Goal: Information Seeking & Learning: Learn about a topic

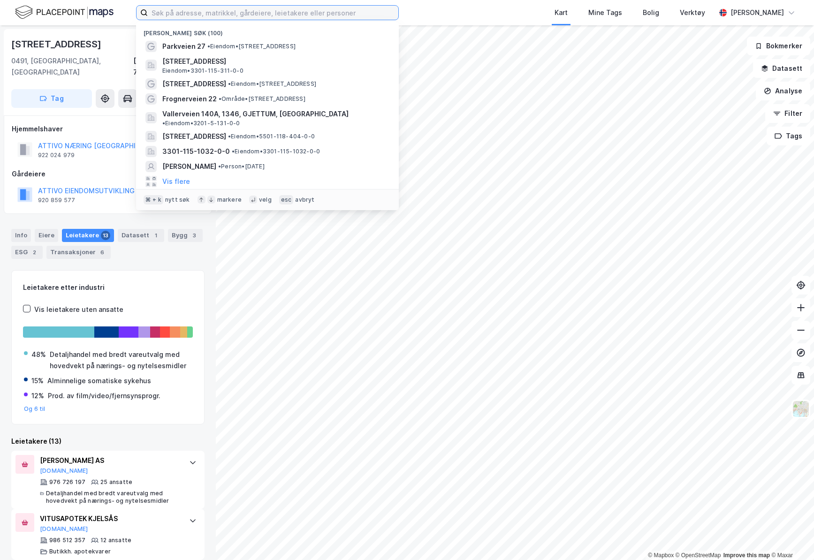
click at [265, 19] on input at bounding box center [273, 13] width 250 height 14
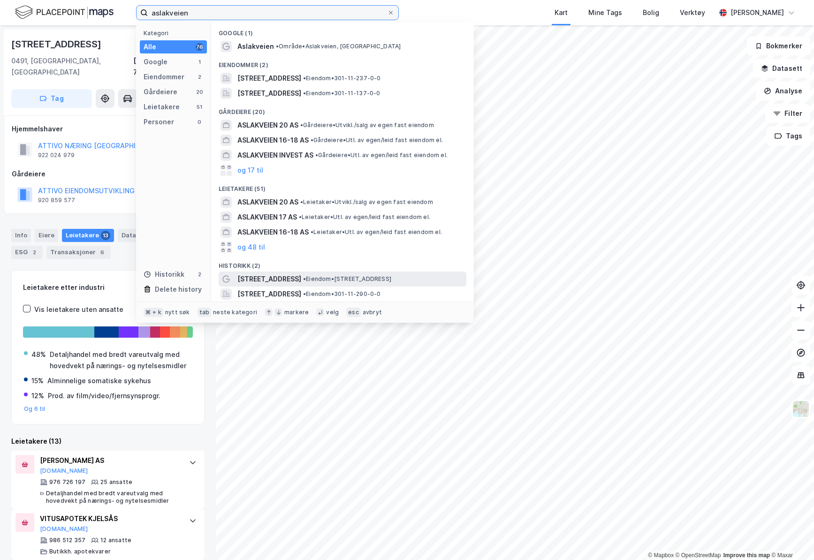
type input "aslakveien"
click at [319, 279] on span "• Eiendom • [STREET_ADDRESS]" at bounding box center [347, 279] width 88 height 8
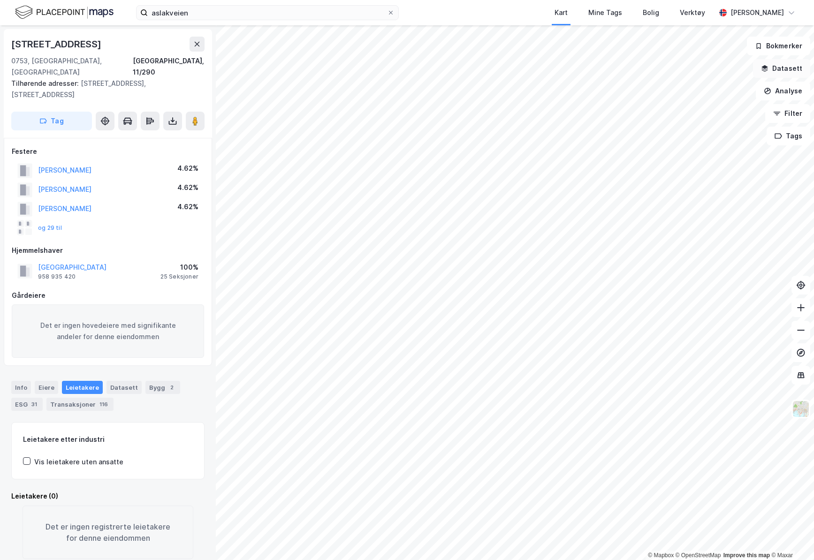
click at [775, 71] on button "Datasett" at bounding box center [781, 68] width 57 height 19
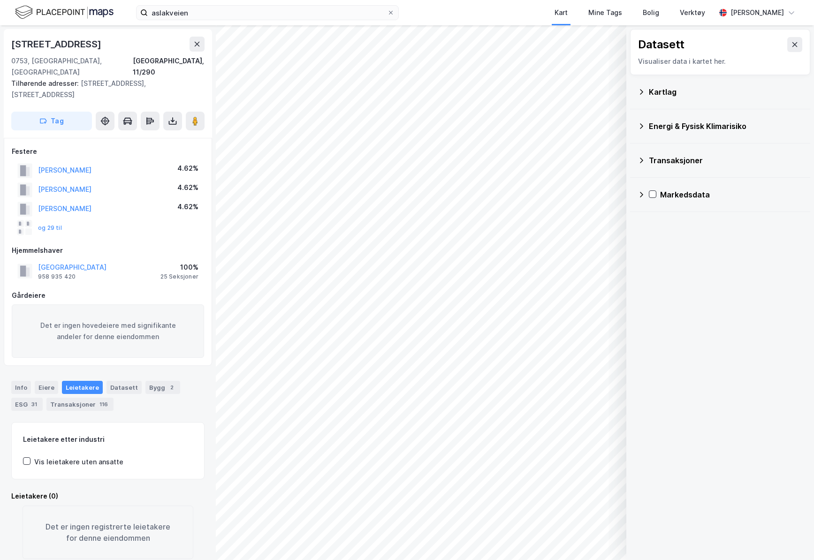
click at [666, 90] on div "Kartlag" at bounding box center [725, 91] width 154 height 11
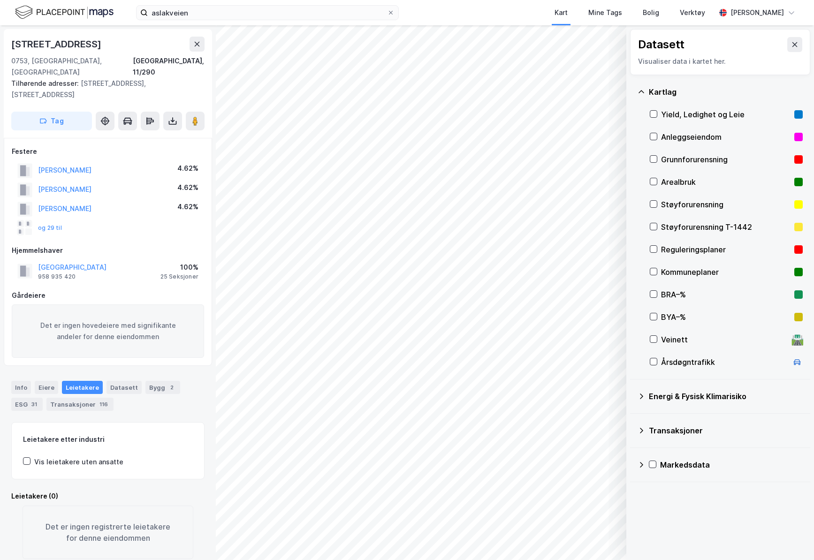
click at [692, 111] on div "Yield, Ledighet og Leie" at bounding box center [725, 114] width 129 height 11
click at [577, 543] on div "Layers 1 Tøm Vis" at bounding box center [577, 526] width 89 height 45
click at [579, 539] on button "Vis" at bounding box center [578, 535] width 78 height 15
click at [579, 539] on button "Lukk" at bounding box center [551, 535] width 129 height 15
click at [579, 539] on button "Vis" at bounding box center [578, 535] width 78 height 15
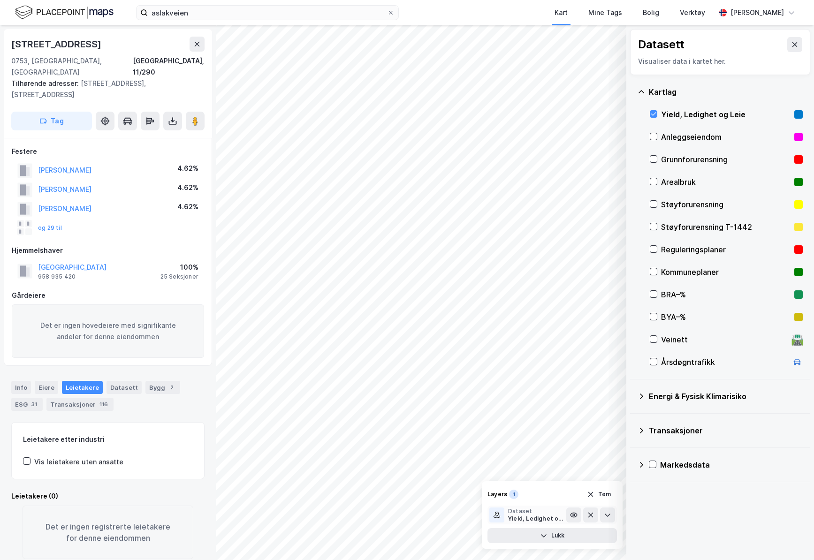
click at [565, 512] on div "Dataset" at bounding box center [537, 511] width 58 height 8
click at [576, 518] on icon at bounding box center [574, 515] width 8 height 8
click at [575, 518] on icon at bounding box center [574, 515] width 8 height 8
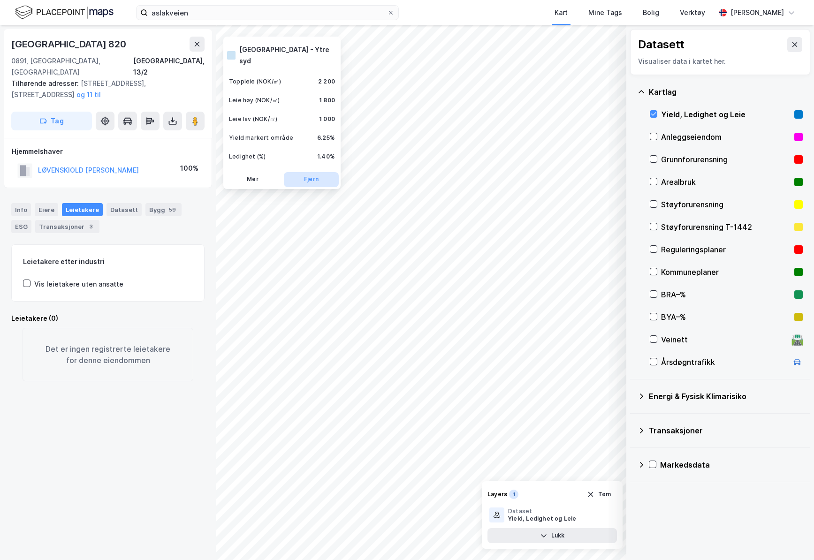
click at [321, 172] on button "Fjern" at bounding box center [311, 179] width 55 height 15
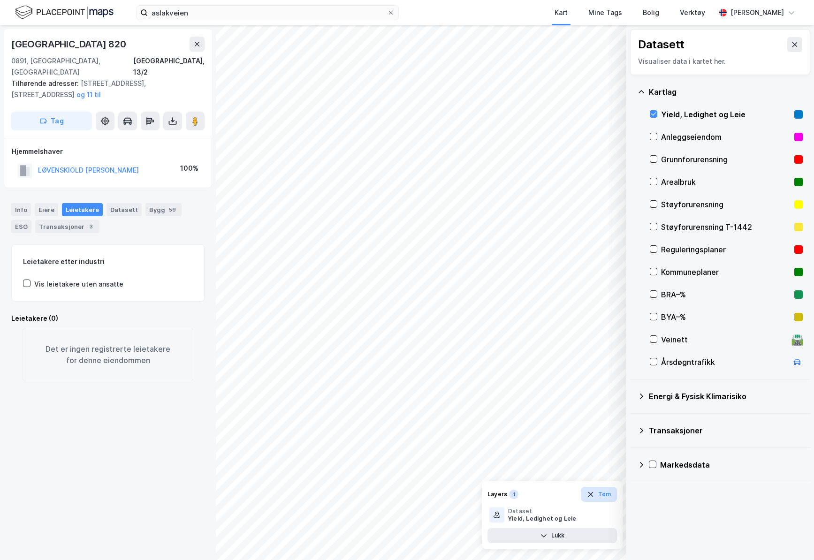
click at [598, 497] on button "Tøm" at bounding box center [598, 494] width 36 height 15
click at [640, 559] on html "aslakveien Kart Mine Tags Bolig Verktøy [PERSON_NAME] © Mapbox © OpenStreetMap …" at bounding box center [407, 280] width 814 height 560
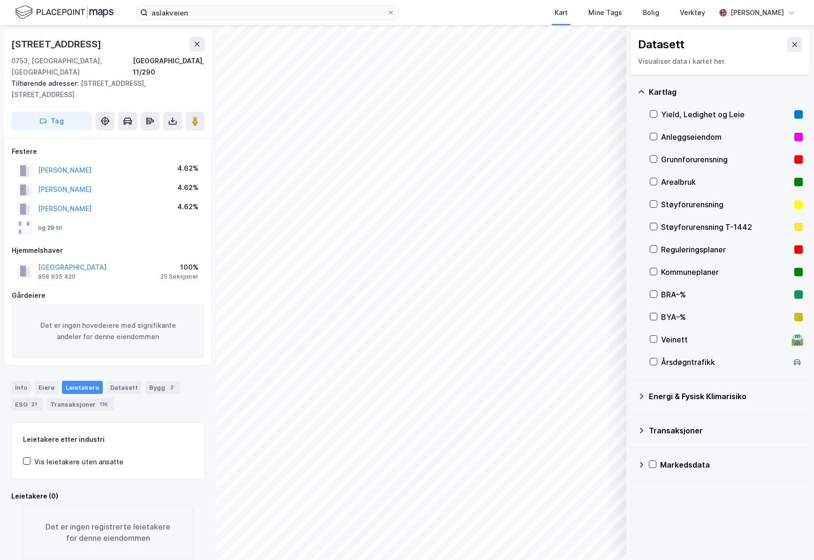
click at [0, 0] on button "og 29 til" at bounding box center [0, 0] width 0 height 0
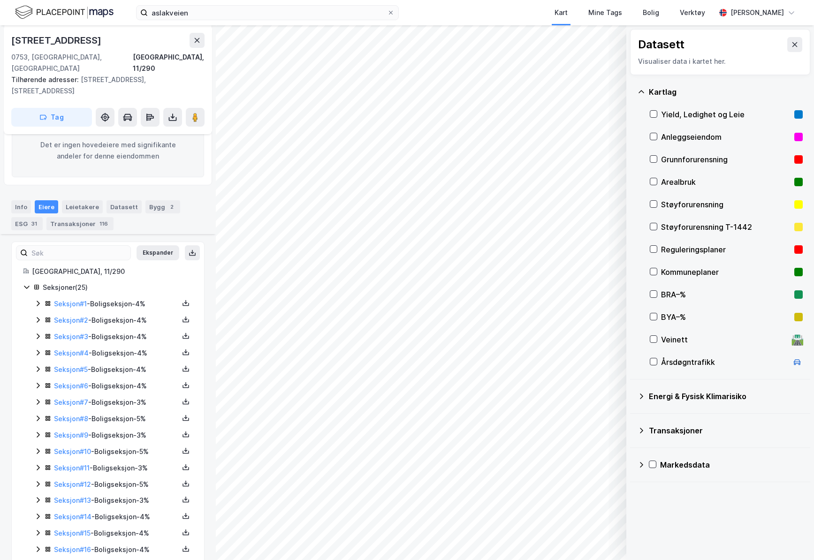
scroll to position [336, 0]
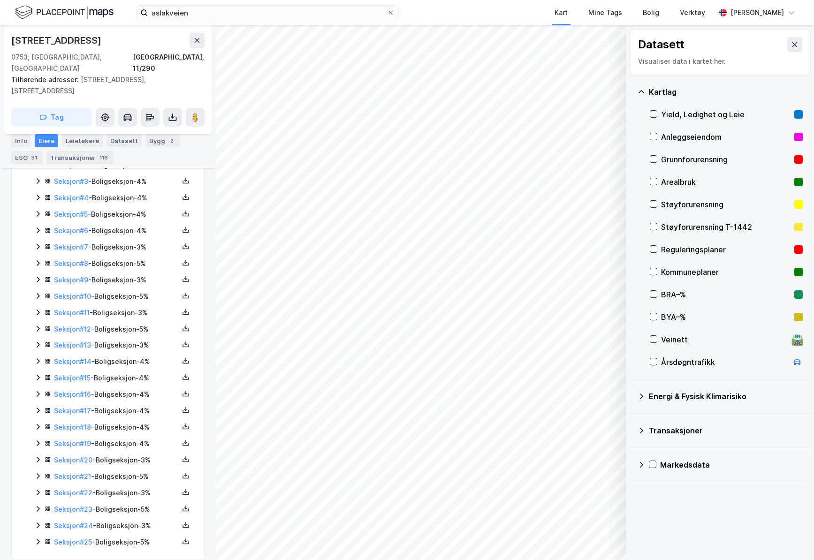
click at [39, 357] on icon at bounding box center [38, 361] width 8 height 8
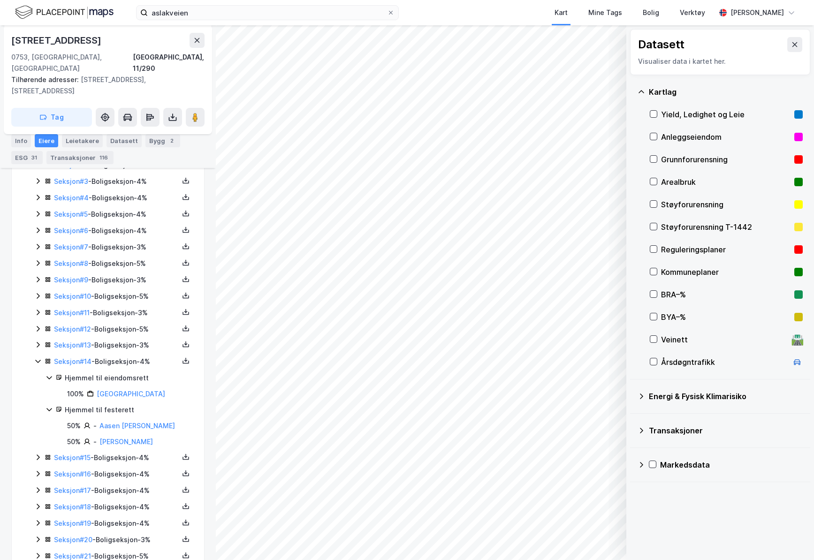
click at [38, 357] on icon at bounding box center [38, 361] width 8 height 8
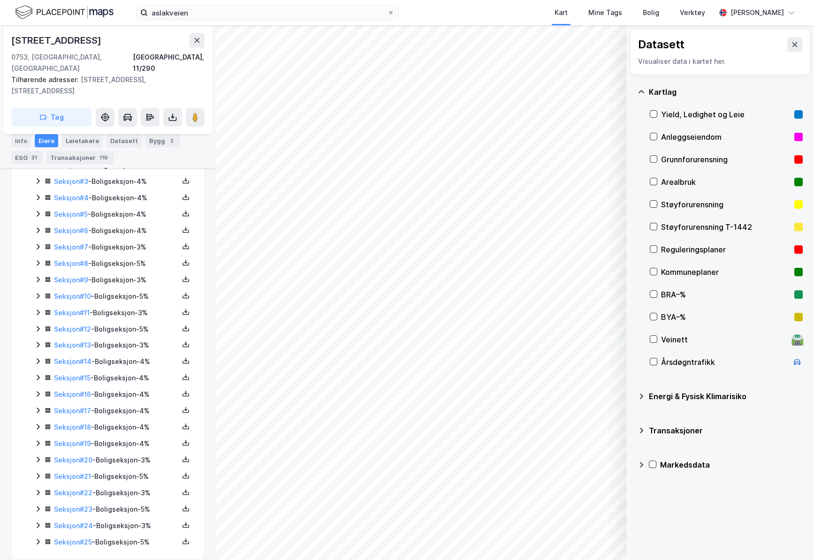
click at [37, 375] on icon at bounding box center [38, 378] width 3 height 6
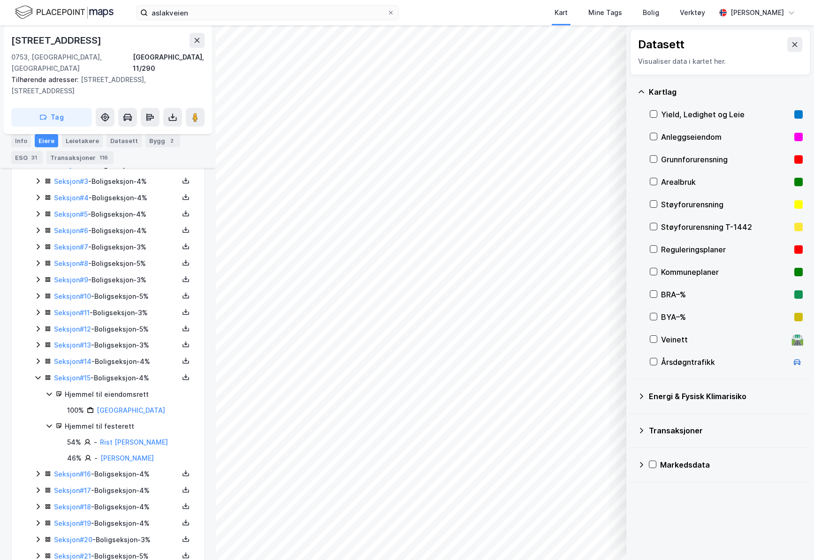
click at [37, 374] on icon at bounding box center [38, 378] width 8 height 8
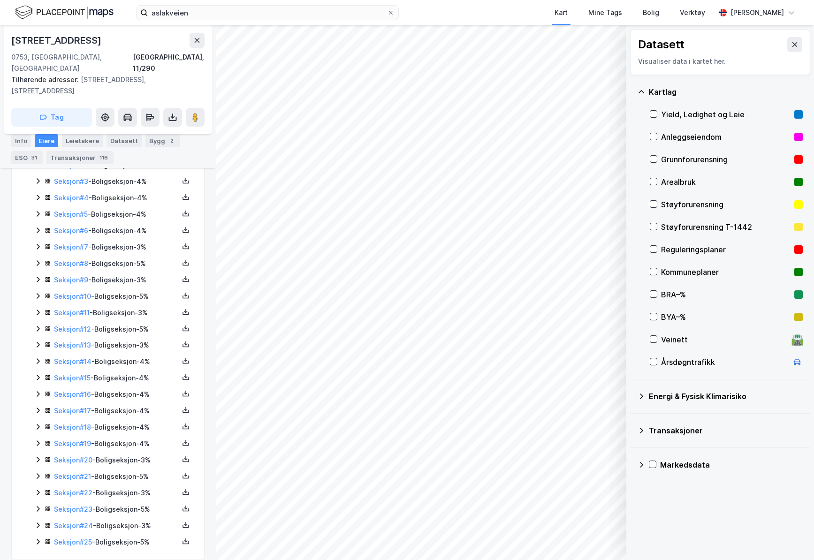
click at [35, 390] on icon at bounding box center [38, 394] width 8 height 8
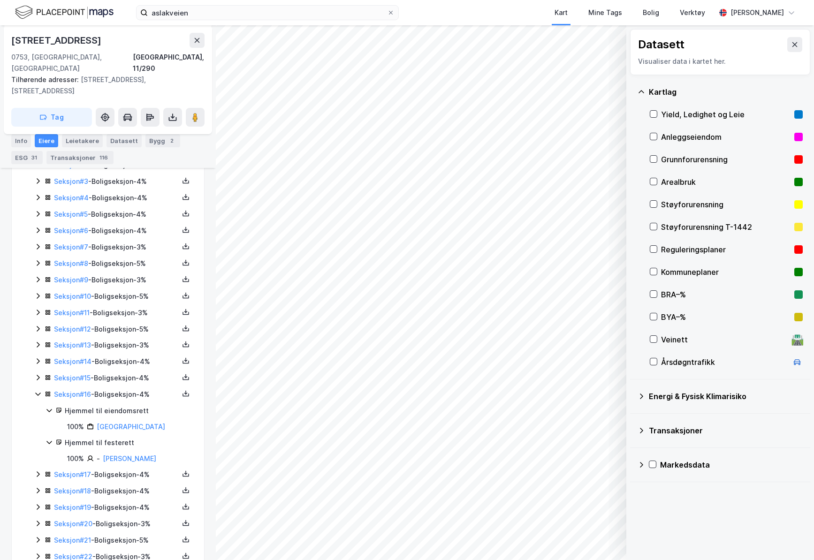
click at [35, 390] on icon at bounding box center [38, 394] width 8 height 8
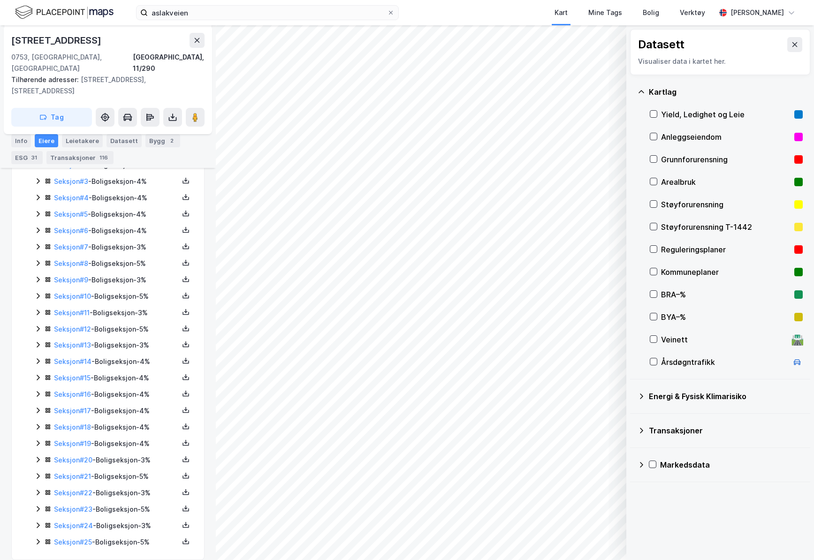
click at [42, 405] on div "Seksjon # 17 - Boligseksjon - 4%" at bounding box center [113, 411] width 158 height 12
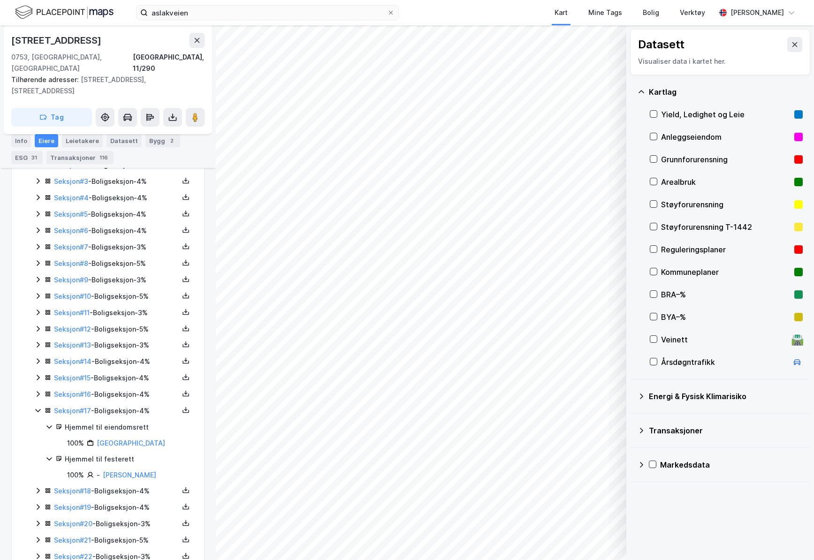
click at [39, 407] on icon at bounding box center [38, 411] width 8 height 8
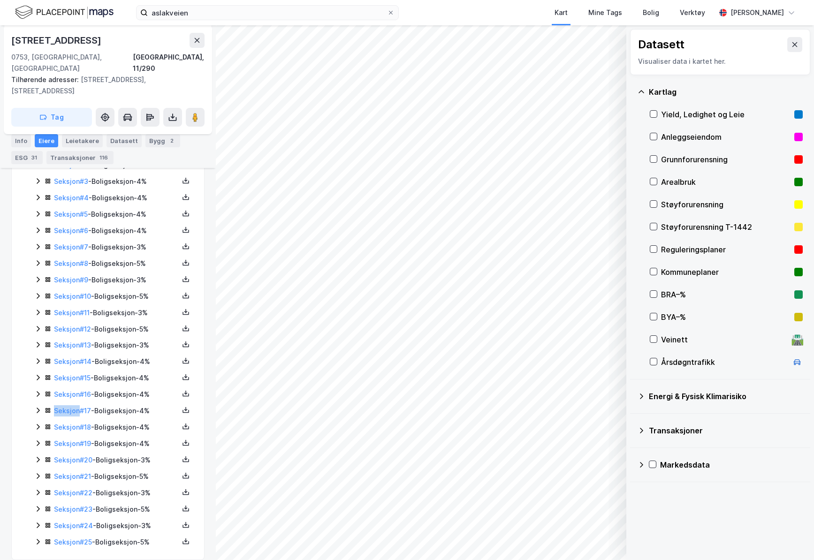
click at [39, 407] on icon at bounding box center [38, 411] width 8 height 8
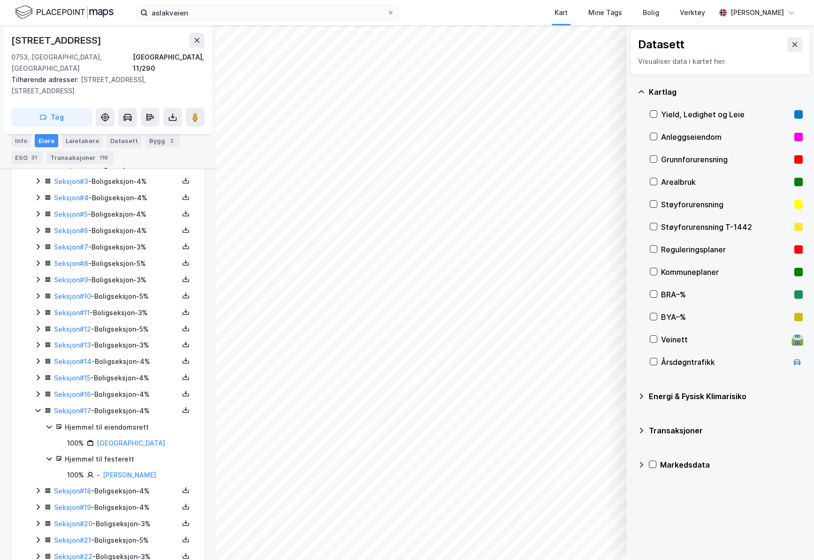
click at [39, 407] on icon at bounding box center [38, 411] width 8 height 8
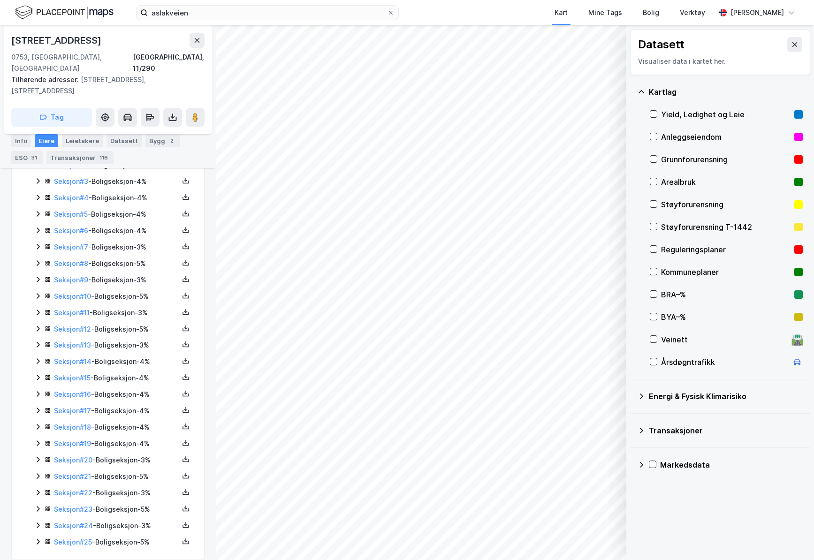
click at [39, 407] on icon at bounding box center [38, 410] width 3 height 6
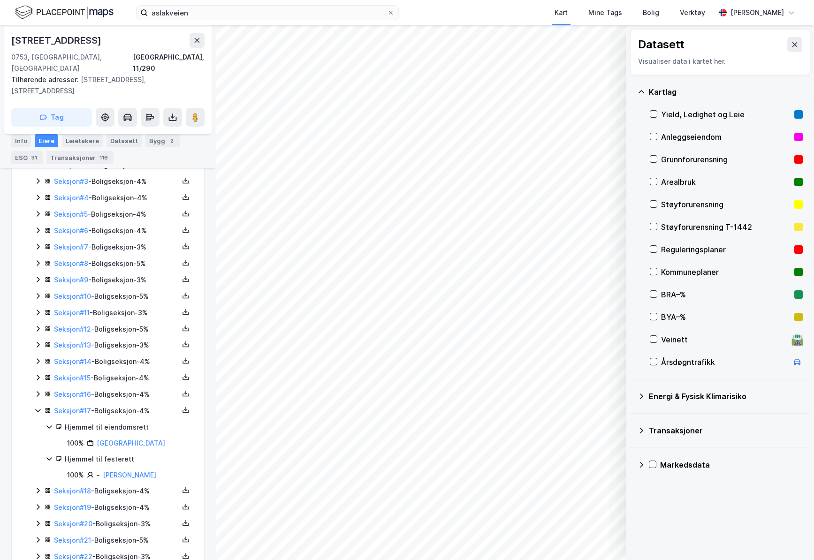
click at [34, 407] on icon at bounding box center [38, 411] width 8 height 8
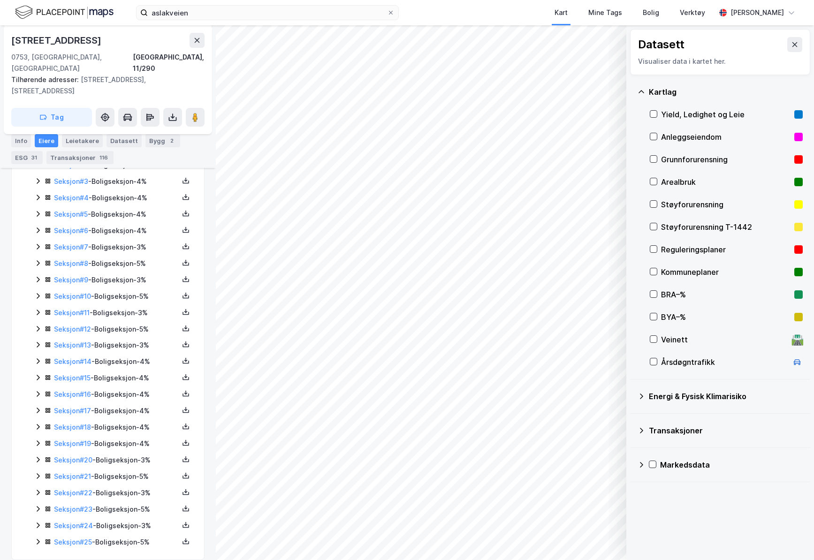
click at [39, 423] on icon at bounding box center [38, 427] width 8 height 8
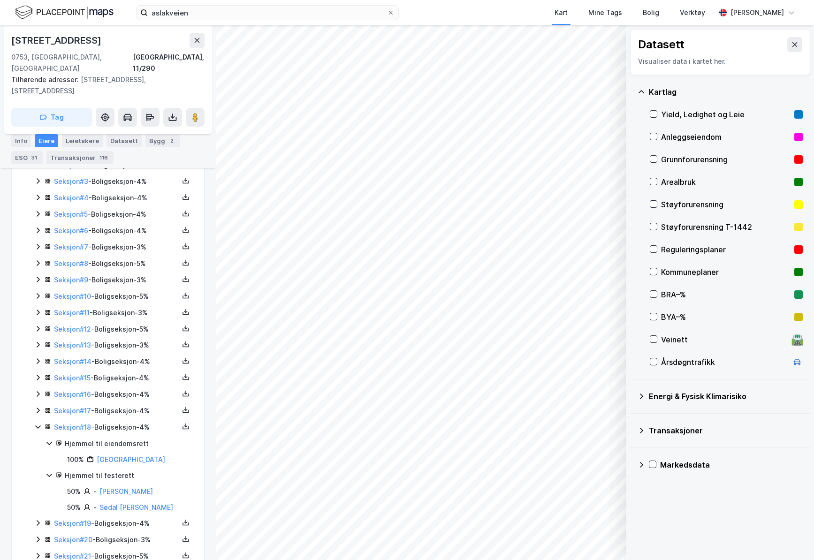
click at [39, 423] on icon at bounding box center [38, 427] width 8 height 8
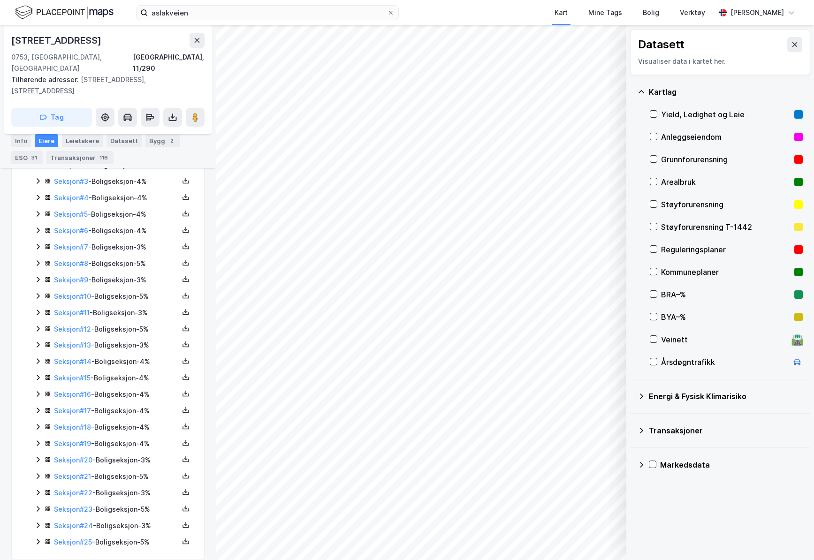
click at [36, 456] on icon at bounding box center [38, 460] width 8 height 8
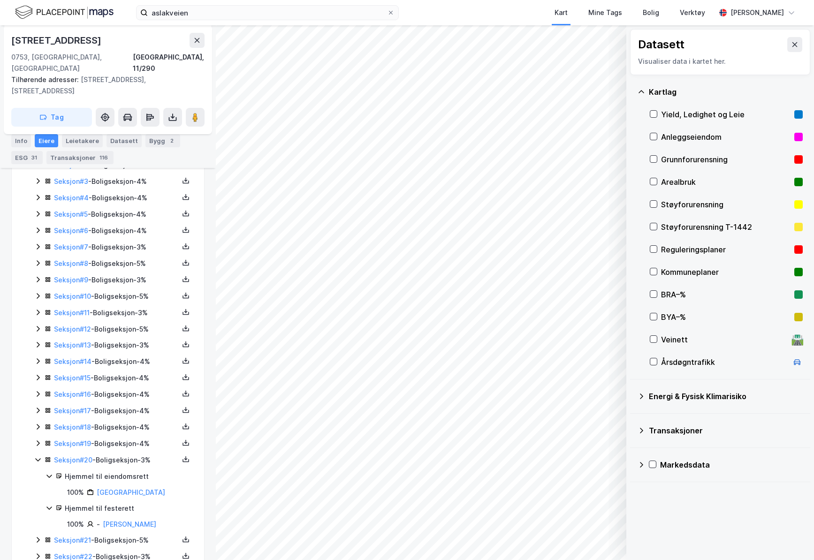
click at [36, 456] on icon at bounding box center [38, 460] width 8 height 8
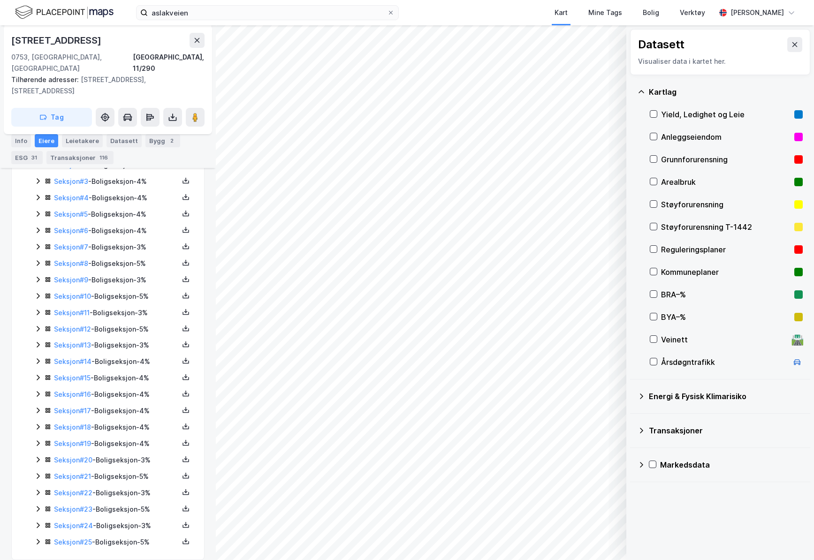
click at [36, 456] on icon at bounding box center [38, 460] width 8 height 8
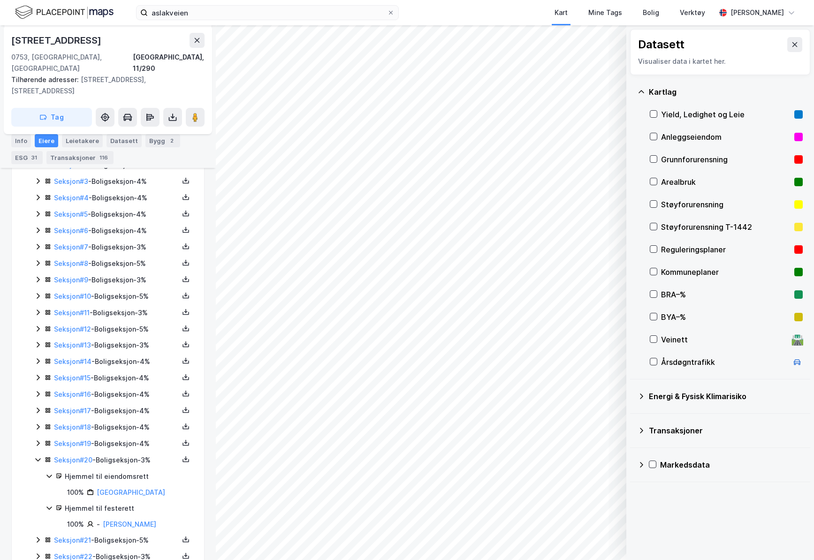
click at [37, 456] on icon at bounding box center [38, 460] width 8 height 8
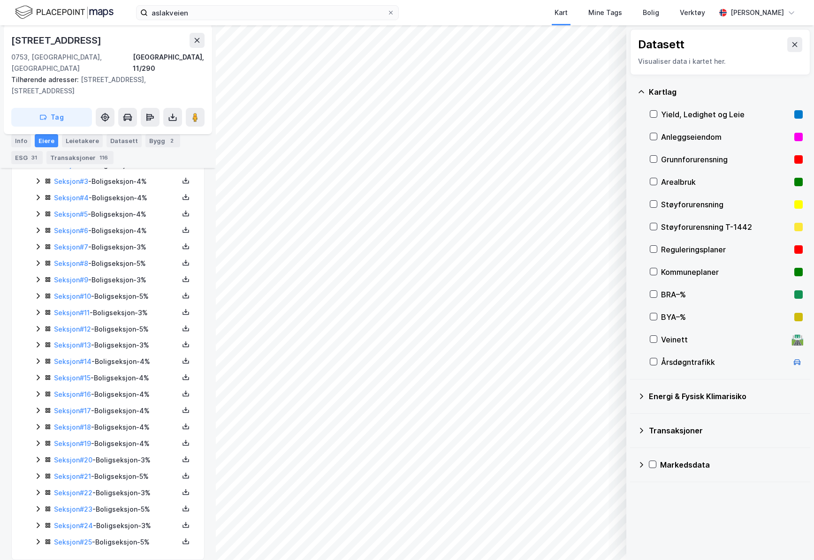
click at [678, 143] on div "Anleggseiendom" at bounding box center [725, 137] width 153 height 23
click at [676, 140] on div "Anleggseiendom" at bounding box center [725, 136] width 129 height 11
click at [672, 157] on div "Grunnforurensning" at bounding box center [725, 159] width 129 height 11
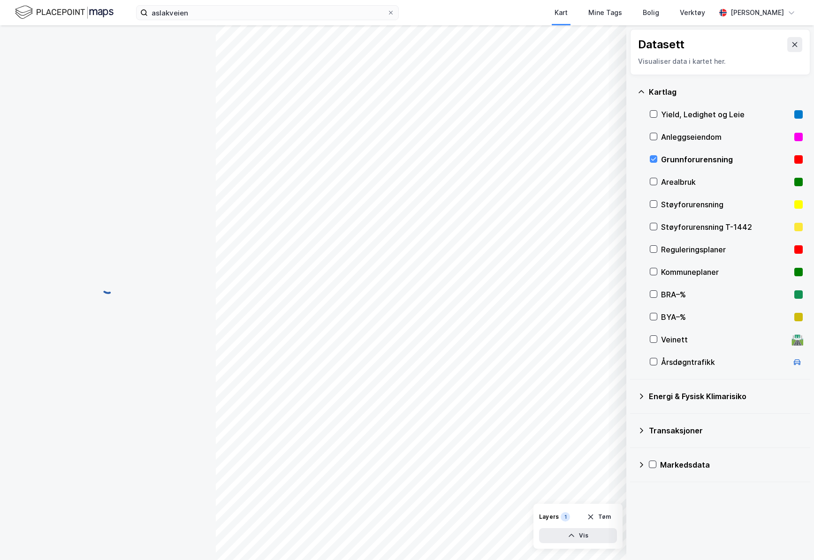
scroll to position [0, 0]
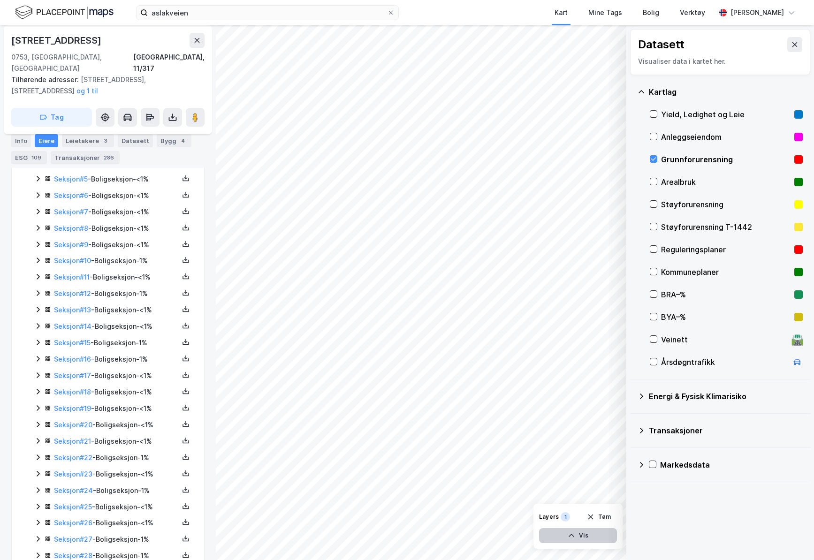
click at [578, 533] on button "Vis" at bounding box center [578, 535] width 78 height 15
click at [574, 515] on icon at bounding box center [574, 515] width 2 height 2
click at [575, 513] on icon at bounding box center [574, 515] width 8 height 8
click at [600, 514] on button at bounding box center [607, 514] width 15 height 15
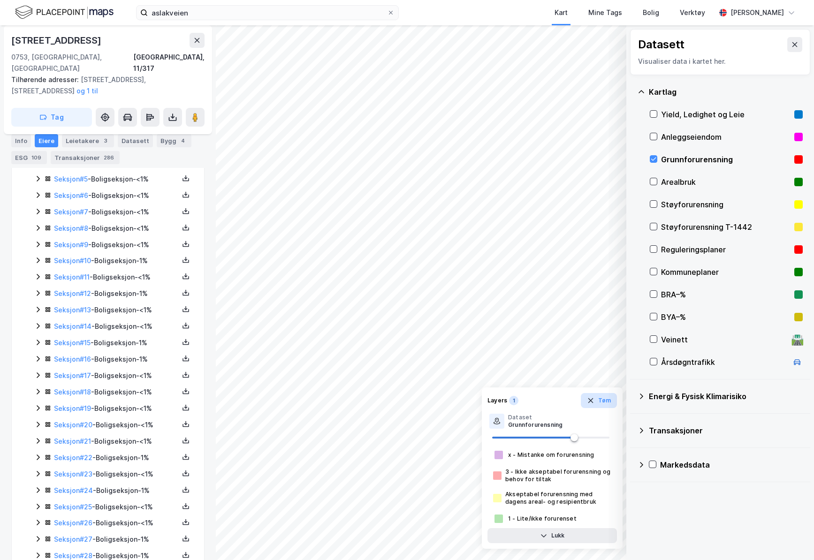
click at [600, 397] on button "Tøm" at bounding box center [598, 400] width 36 height 15
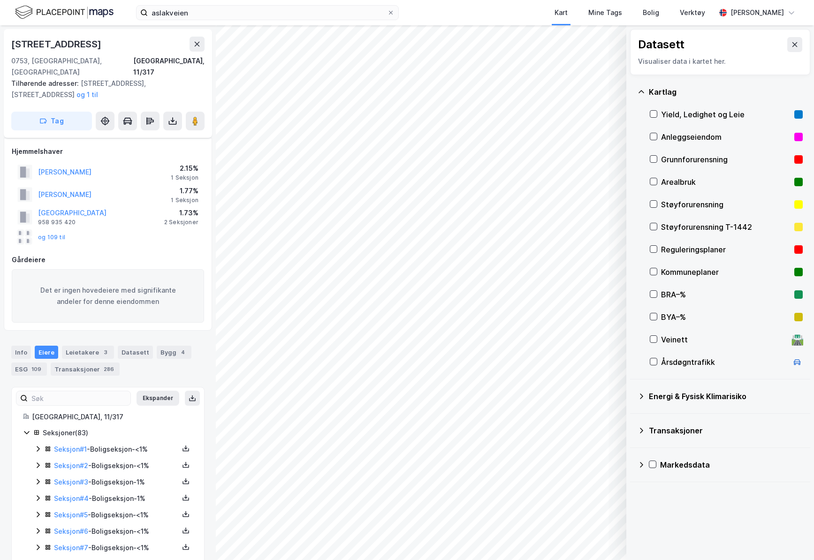
click at [696, 166] on div "Grunnforurensning" at bounding box center [725, 159] width 153 height 23
click at [696, 165] on div "Grunnforurensning" at bounding box center [725, 159] width 129 height 11
click at [692, 180] on div "Arealbruk" at bounding box center [725, 181] width 129 height 11
click at [584, 539] on button "Vis" at bounding box center [578, 535] width 78 height 15
click at [605, 516] on icon at bounding box center [607, 515] width 8 height 8
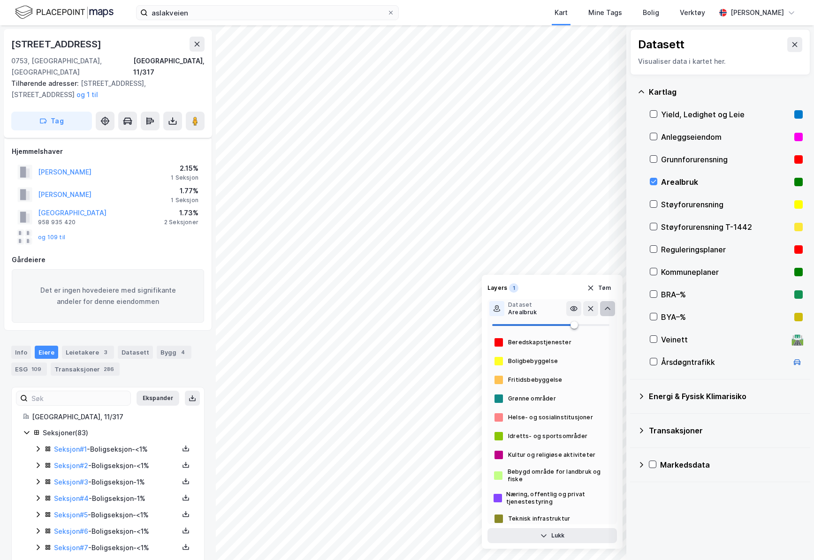
scroll to position [45, 0]
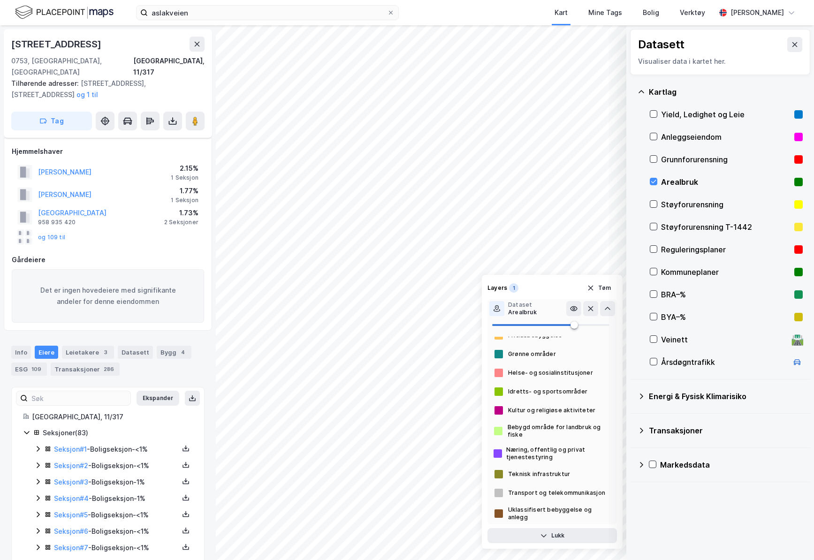
click at [490, 403] on div "© Mapbox © OpenStreetMap Improve this map © Maxar Datasett Visualiser data i ka…" at bounding box center [407, 292] width 814 height 535
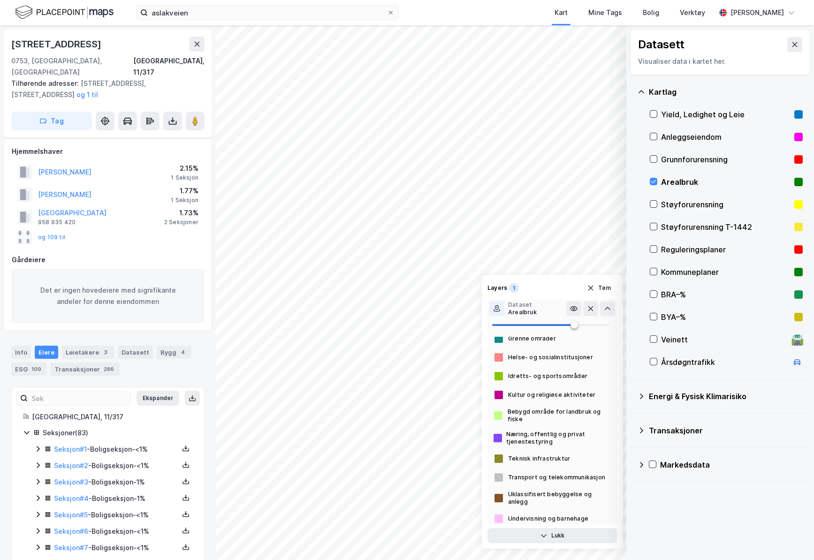
scroll to position [0, 0]
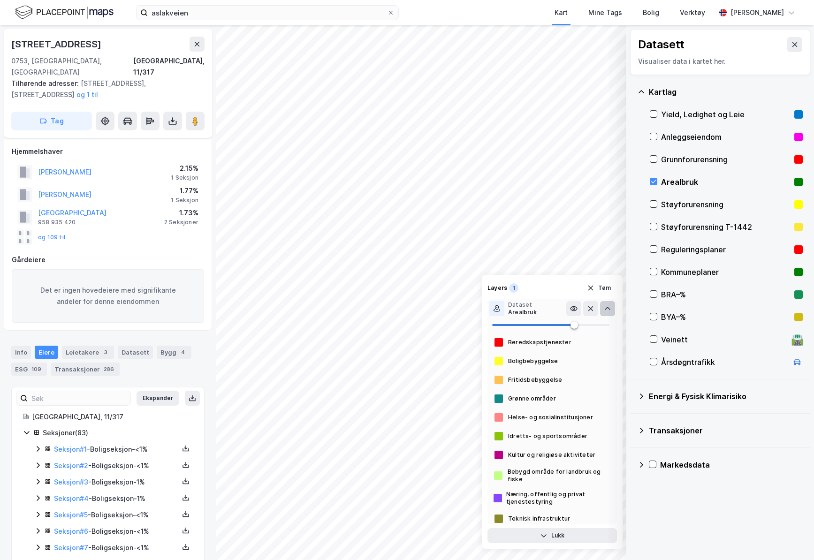
click at [608, 310] on icon at bounding box center [607, 309] width 8 height 8
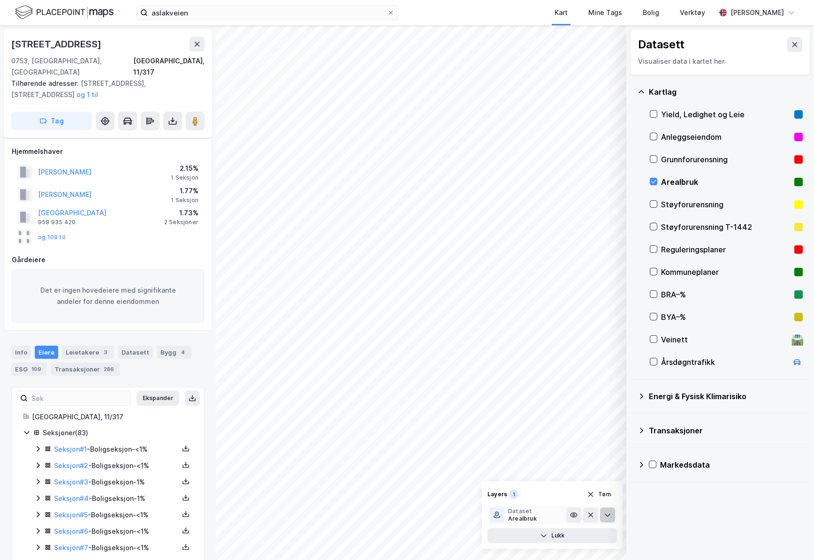
click at [692, 174] on div "Arealbruk" at bounding box center [725, 182] width 153 height 23
click at [696, 202] on div "Støyforurensning" at bounding box center [725, 204] width 129 height 11
click at [578, 535] on button "Vis" at bounding box center [578, 535] width 78 height 15
click at [573, 515] on icon at bounding box center [574, 515] width 8 height 8
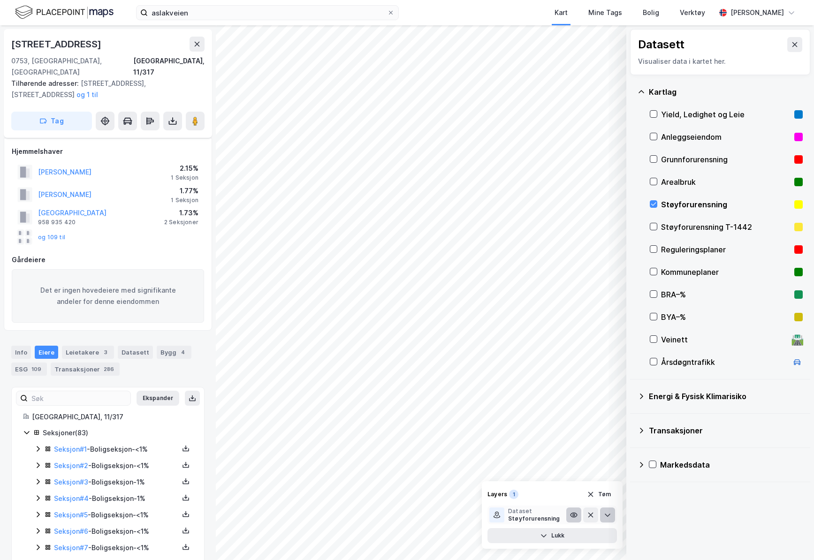
click at [602, 514] on button at bounding box center [607, 514] width 15 height 15
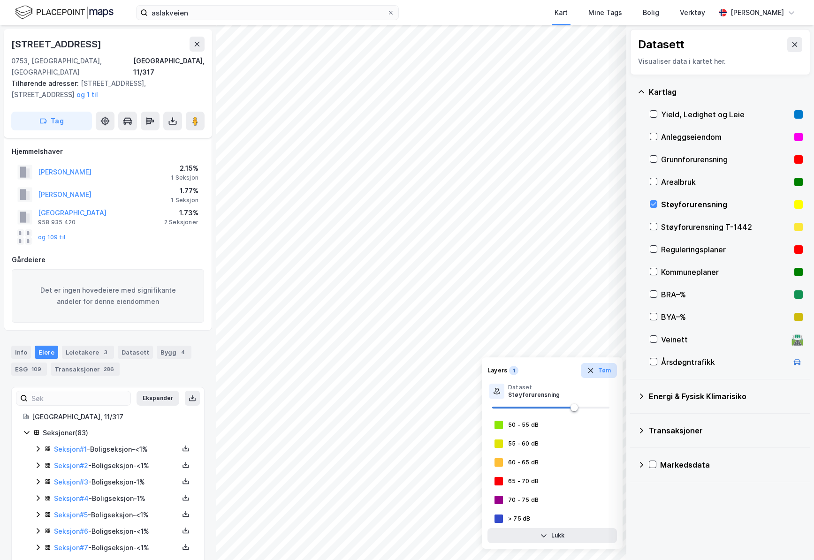
click at [598, 374] on button "Tøm" at bounding box center [598, 370] width 36 height 15
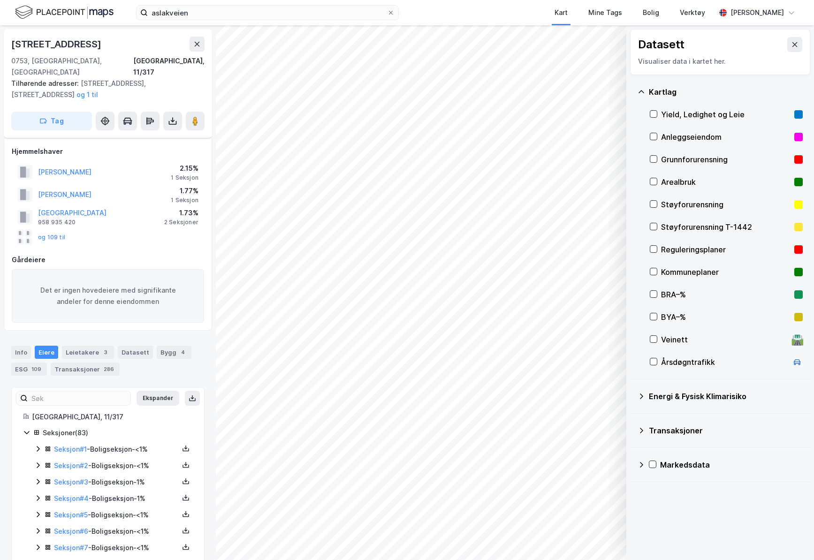
click at [695, 228] on div "Støyforurensning T-1442" at bounding box center [725, 226] width 129 height 11
click at [695, 247] on div "Reguleringsplaner" at bounding box center [725, 249] width 129 height 11
click at [581, 532] on button "Vis" at bounding box center [578, 535] width 78 height 15
click at [711, 272] on div "Kommuneplaner" at bounding box center [725, 271] width 129 height 11
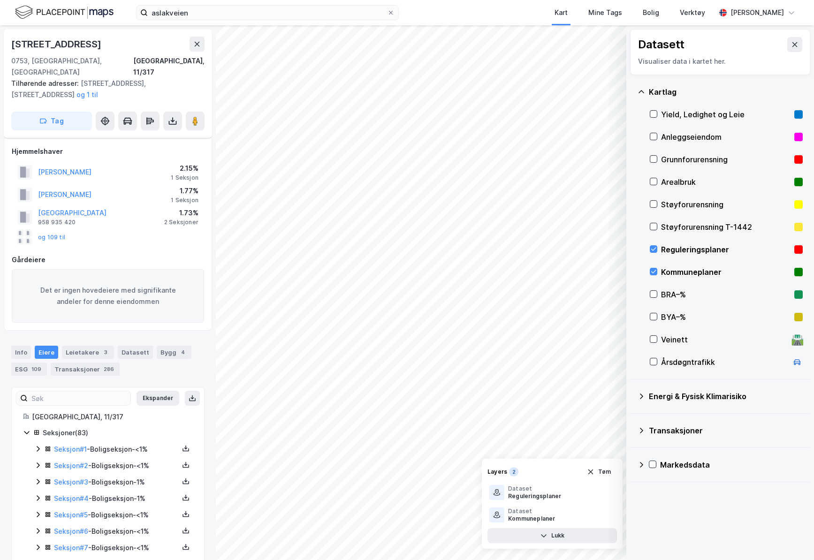
click at [695, 249] on div "Reguleringsplaner" at bounding box center [725, 249] width 129 height 11
click at [686, 271] on div "Kommuneplaner" at bounding box center [725, 271] width 129 height 11
